Goal: Information Seeking & Learning: Find specific fact

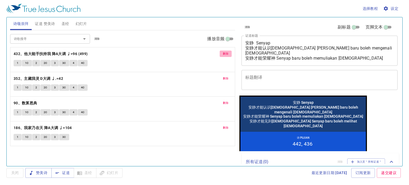
click at [227, 53] on span "删除" at bounding box center [226, 53] width 6 height 5
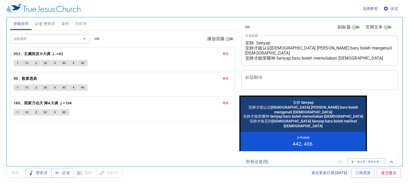
click at [227, 53] on span "删除" at bounding box center [226, 53] width 6 height 5
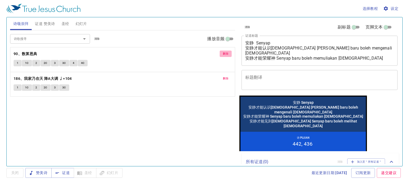
click at [227, 52] on span "删除" at bounding box center [226, 53] width 6 height 5
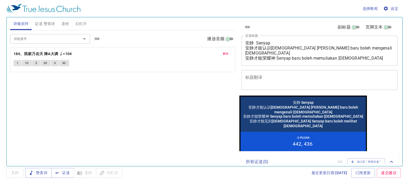
click at [226, 52] on span "删除" at bounding box center [226, 53] width 6 height 5
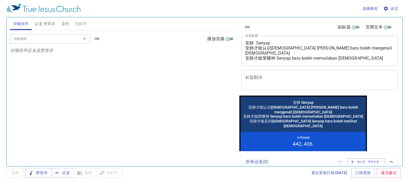
click at [31, 41] on input "诗歌搜寻" at bounding box center [42, 39] width 61 height 6
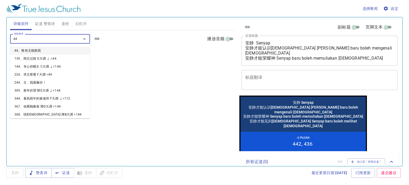
type input "441"
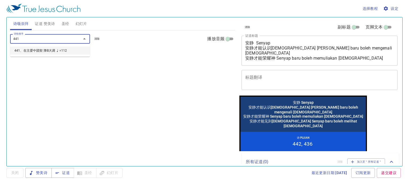
click at [33, 50] on li "441、在主爱中团契 降B大调 ♩=112" at bounding box center [50, 51] width 80 height 8
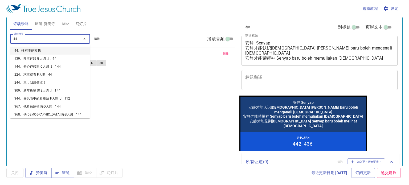
type input "442"
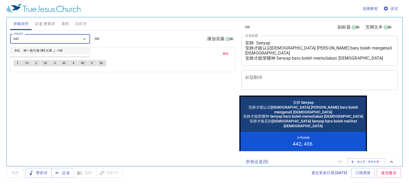
click at [34, 49] on li "442、神一路引领 降E大调 ♩.=48" at bounding box center [50, 51] width 80 height 8
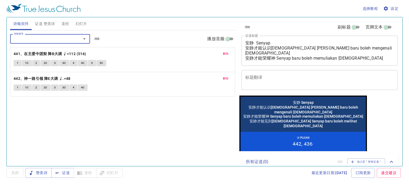
click at [32, 33] on div "诗歌搜寻 诗歌搜寻 清除 播放音频" at bounding box center [122, 38] width 225 height 17
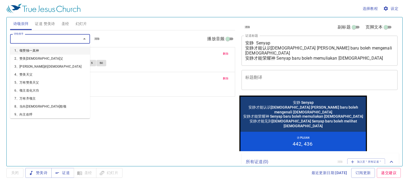
click at [32, 37] on input "诗歌搜寻" at bounding box center [42, 39] width 61 height 6
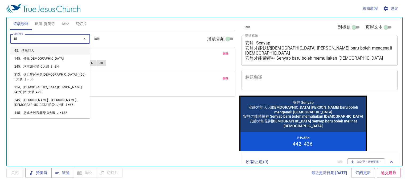
type input "450"
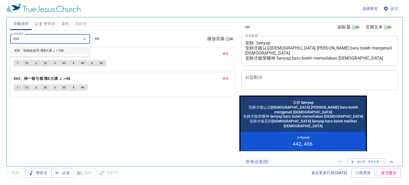
click at [22, 50] on li "450、吹响征战号 降B大调 ♩=108" at bounding box center [50, 51] width 80 height 8
type input "395"
click at [25, 51] on li "395、向高处行 降A大调 ♩=100" at bounding box center [50, 51] width 80 height 8
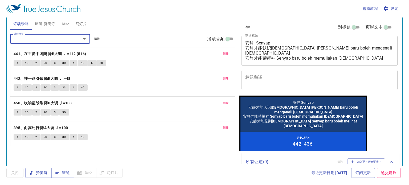
click at [48, 26] on span "证道 赞美诗" at bounding box center [45, 24] width 20 height 7
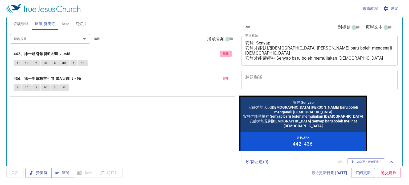
click at [224, 54] on span "删除" at bounding box center [226, 53] width 6 height 5
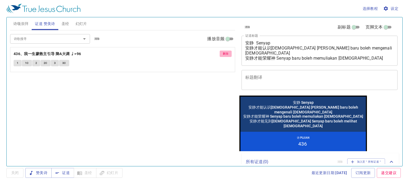
click at [224, 54] on span "删除" at bounding box center [226, 53] width 6 height 5
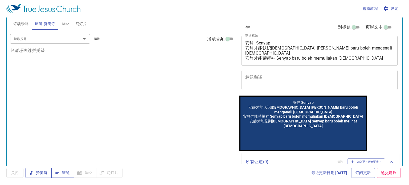
click at [58, 172] on icon "button" at bounding box center [57, 172] width 5 height 5
click at [351, 65] on div "安静 Senyap 安静才能认识神 Senyap baru boleh mengenali Tuhan 安静才能荣耀神 Senyap baru boleh m…" at bounding box center [320, 51] width 156 height 30
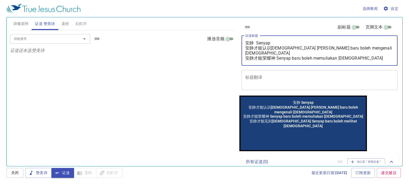
drag, startPoint x: 351, startPoint y: 59, endPoint x: 243, endPoint y: 42, distance: 108.9
click at [245, 41] on textarea "安静 Senyap 安静才能认识神 Senyap baru boleh mengenali Tuhan 安静才能荣耀神 Senyap baru boleh m…" at bounding box center [319, 50] width 149 height 20
type textarea "\"
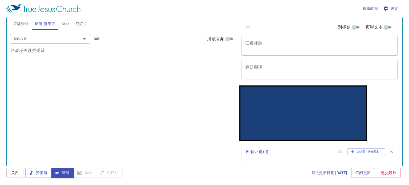
click at [259, 51] on div "x 证道标题" at bounding box center [320, 46] width 156 height 20
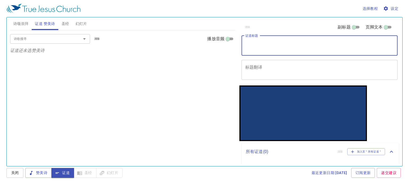
click at [251, 45] on textarea "证道标题" at bounding box center [319, 45] width 149 height 10
type textarea "爱里的忧惧 Takut dalam C"
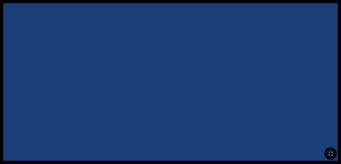
click at [214, 160] on div at bounding box center [170, 152] width 341 height 21
click at [214, 150] on icon "button" at bounding box center [330, 153] width 6 height 6
